Goal: Task Accomplishment & Management: Manage account settings

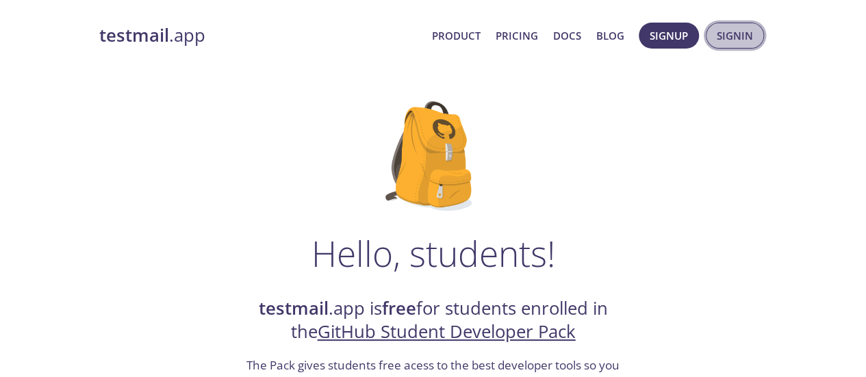
click at [716, 34] on span "Signin" at bounding box center [734, 36] width 36 height 18
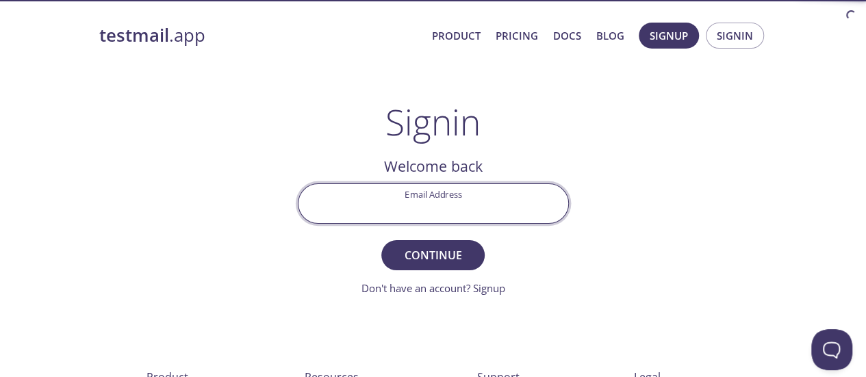
click at [486, 202] on input "Email Address" at bounding box center [433, 203] width 270 height 39
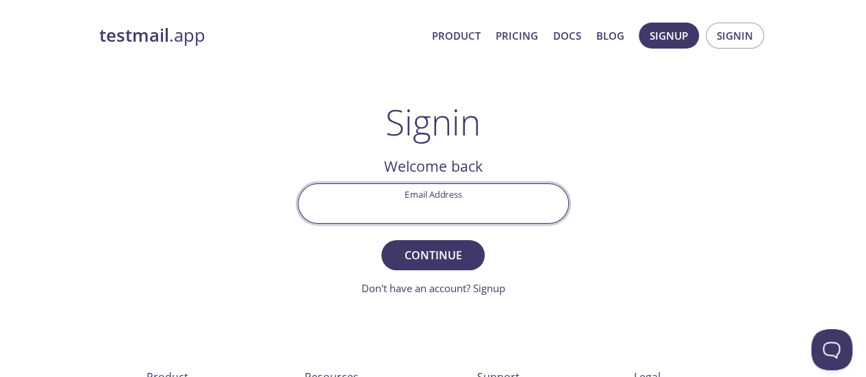
type input "[PERSON_NAME][EMAIL_ADDRESS][DOMAIN_NAME]"
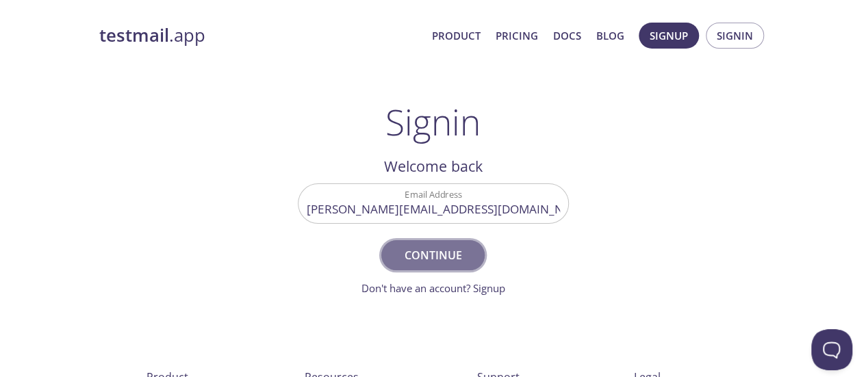
click at [454, 254] on span "Continue" at bounding box center [432, 255] width 73 height 19
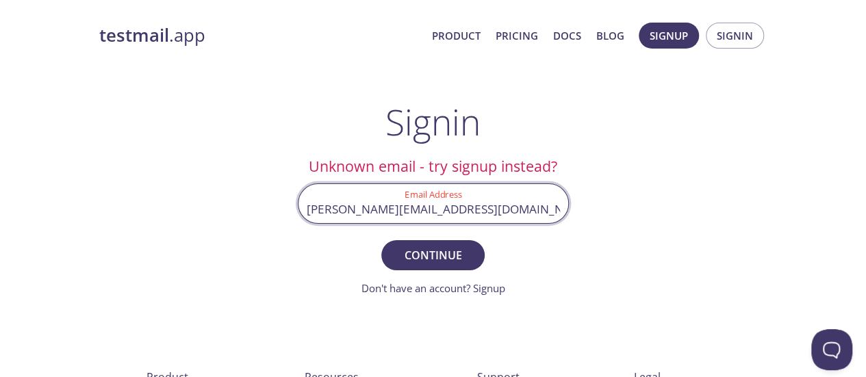
drag, startPoint x: 514, startPoint y: 208, endPoint x: 299, endPoint y: 213, distance: 214.9
click at [299, 213] on div "Email Address [PERSON_NAME][EMAIL_ADDRESS][DOMAIN_NAME]" at bounding box center [433, 203] width 271 height 40
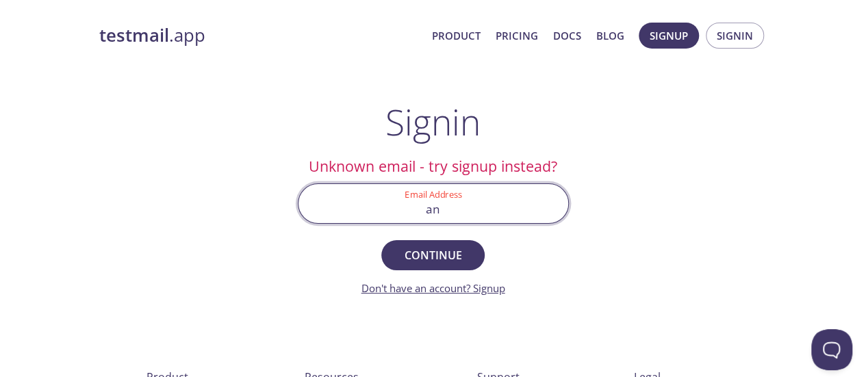
type input "[EMAIL_ADDRESS][DOMAIN_NAME]"
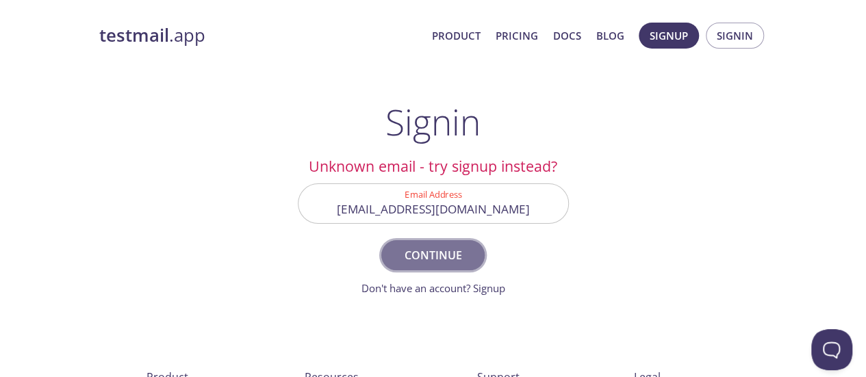
click at [442, 255] on span "Continue" at bounding box center [432, 255] width 73 height 19
